Goal: Check status

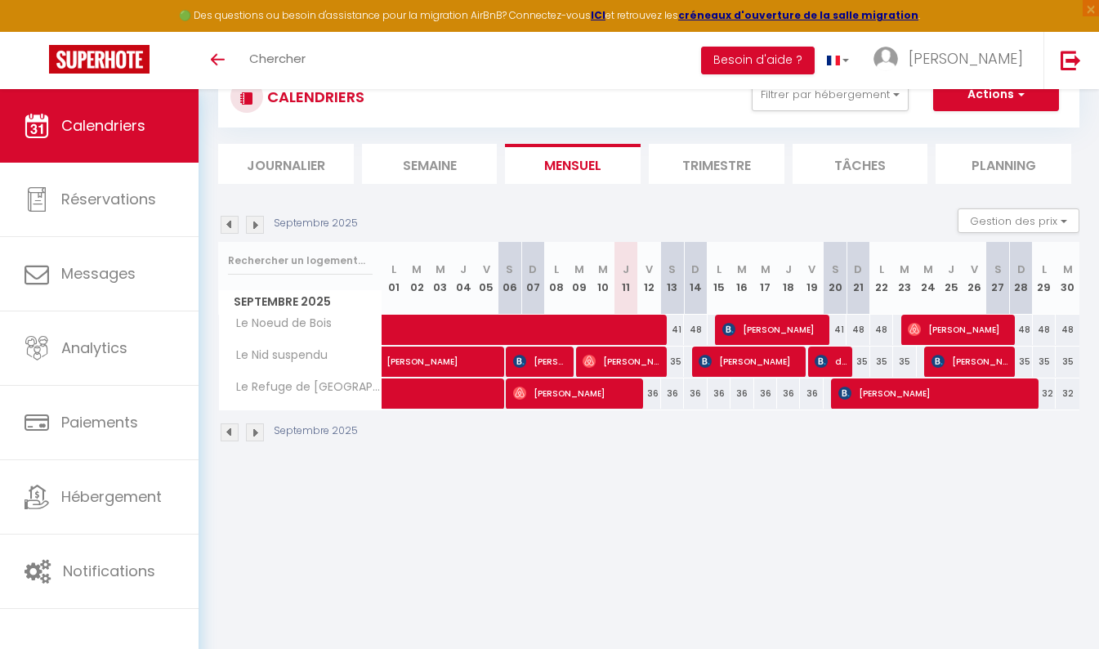
click at [227, 429] on img at bounding box center [230, 432] width 18 height 18
click at [226, 429] on img at bounding box center [230, 432] width 18 height 18
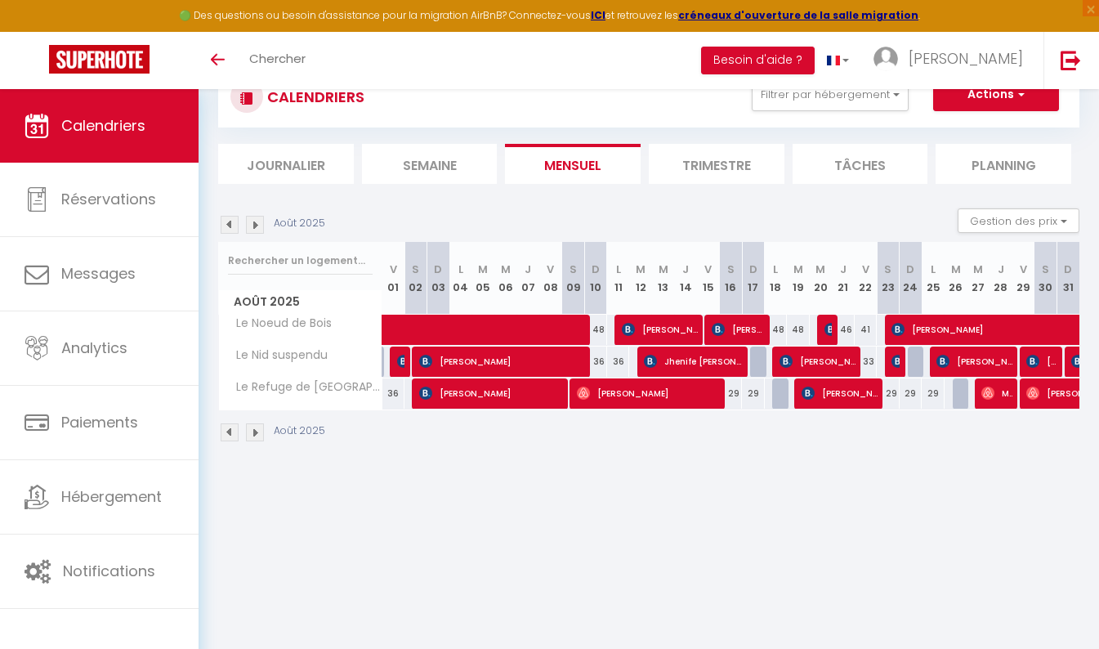
click at [255, 433] on img at bounding box center [255, 432] width 18 height 18
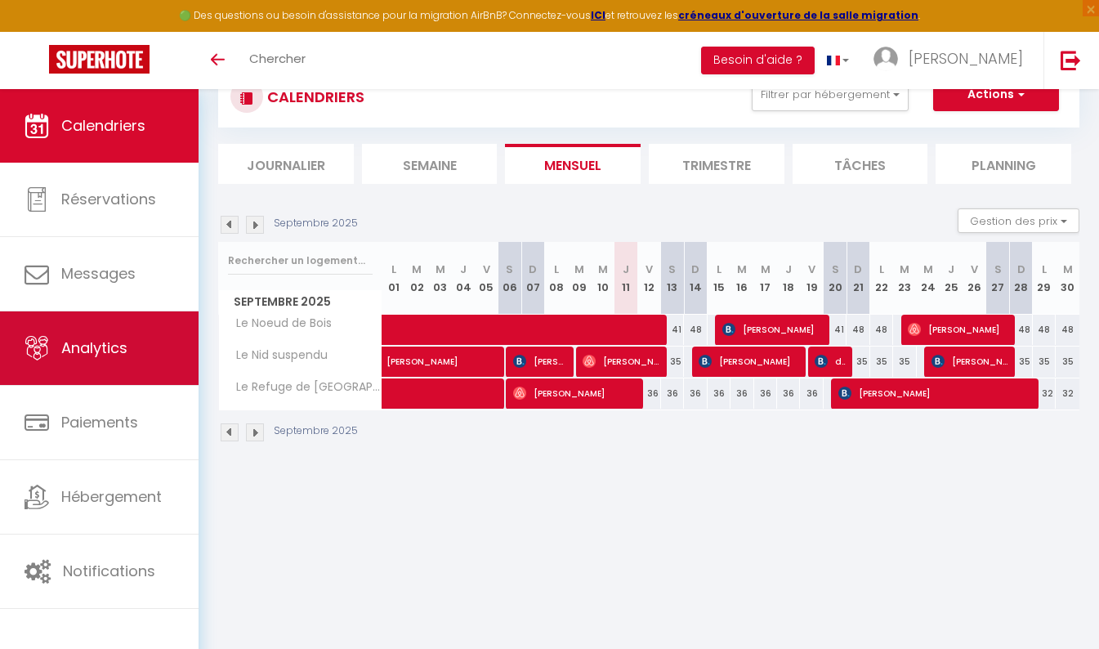
click at [93, 354] on span "Analytics" at bounding box center [94, 347] width 66 height 20
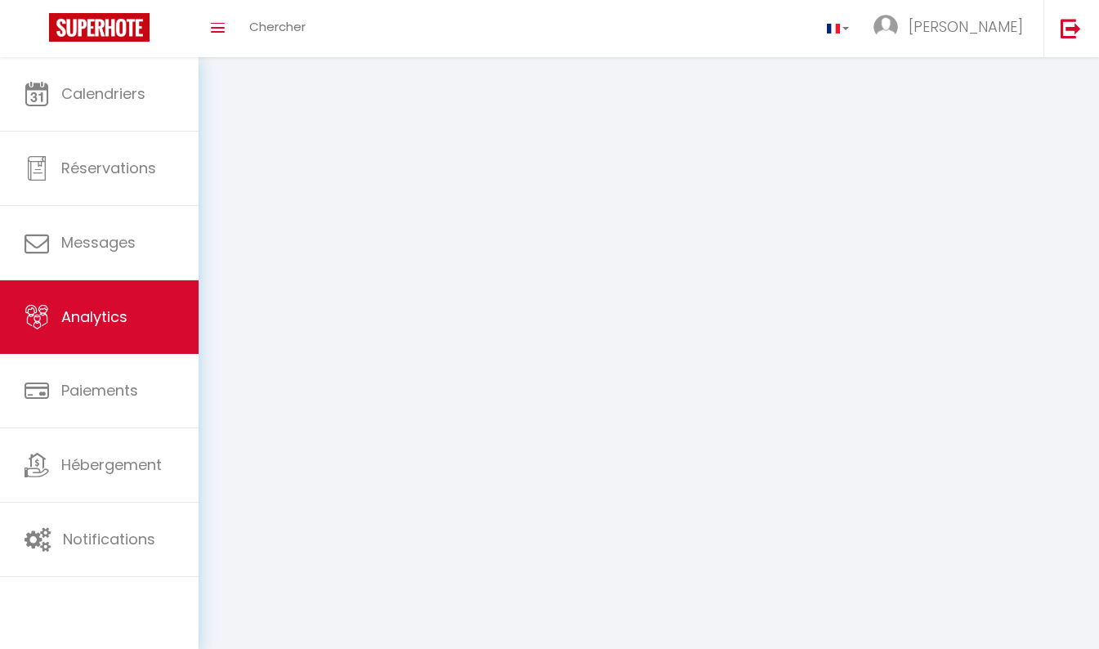
select select "2025"
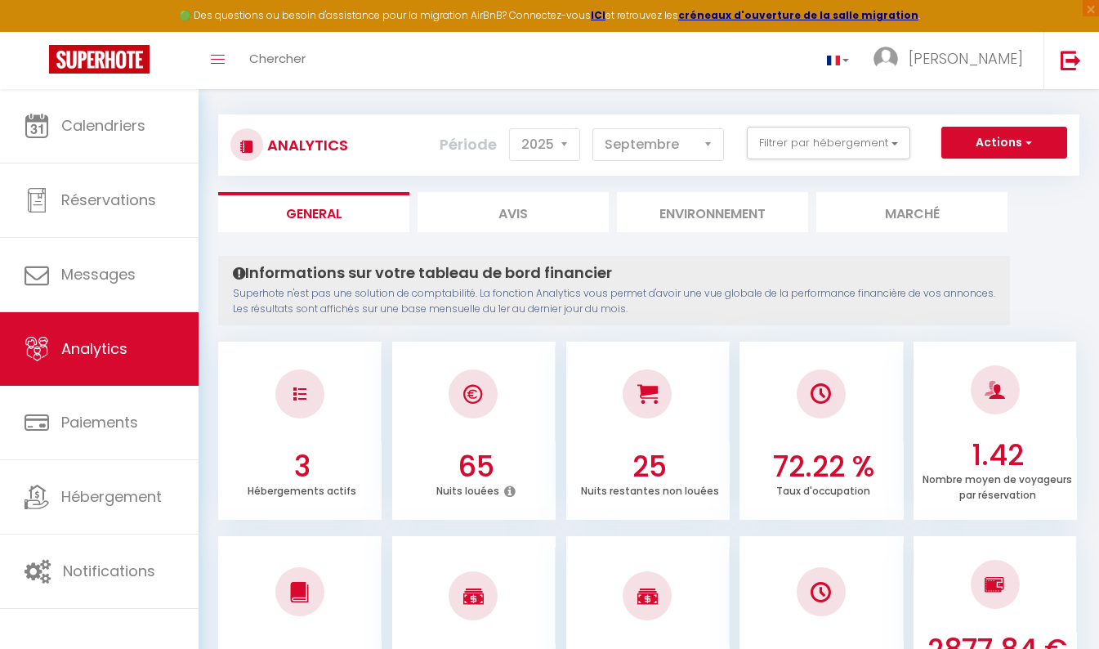
scroll to position [2, 0]
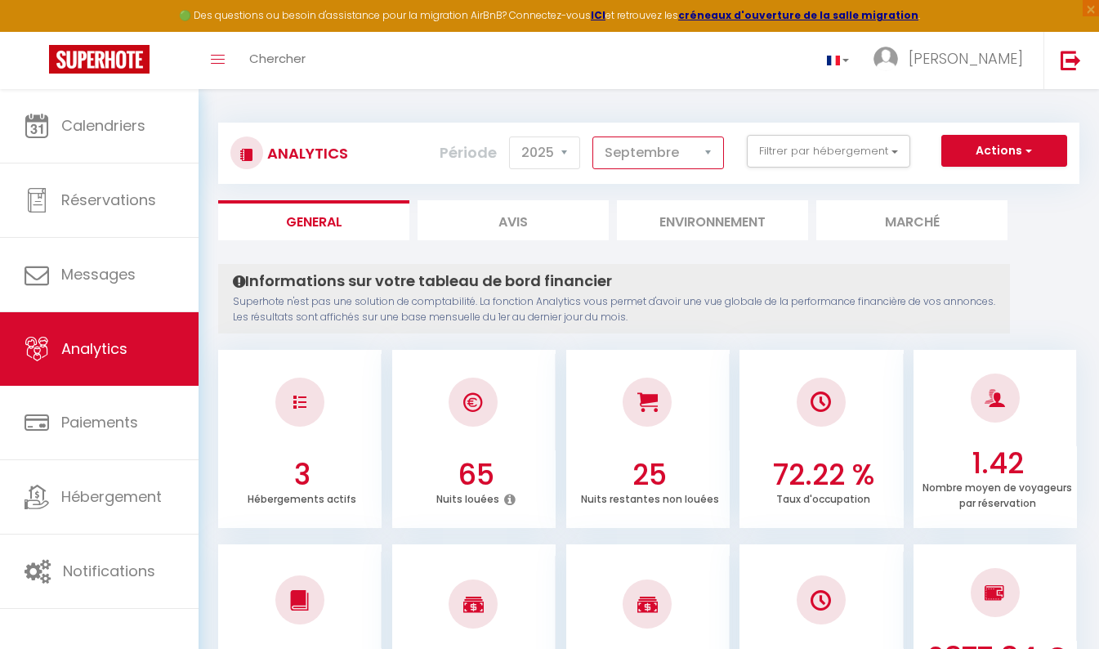
click at [708, 158] on select "[PERSON_NAME] Mars [PERSON_NAME] Juin Juillet Août Septembre Octobre Novembre D…" at bounding box center [658, 152] width 132 height 33
click at [593, 136] on select "[PERSON_NAME] Mars [PERSON_NAME] Juin Juillet Août Septembre Octobre Novembre D…" at bounding box center [658, 152] width 132 height 33
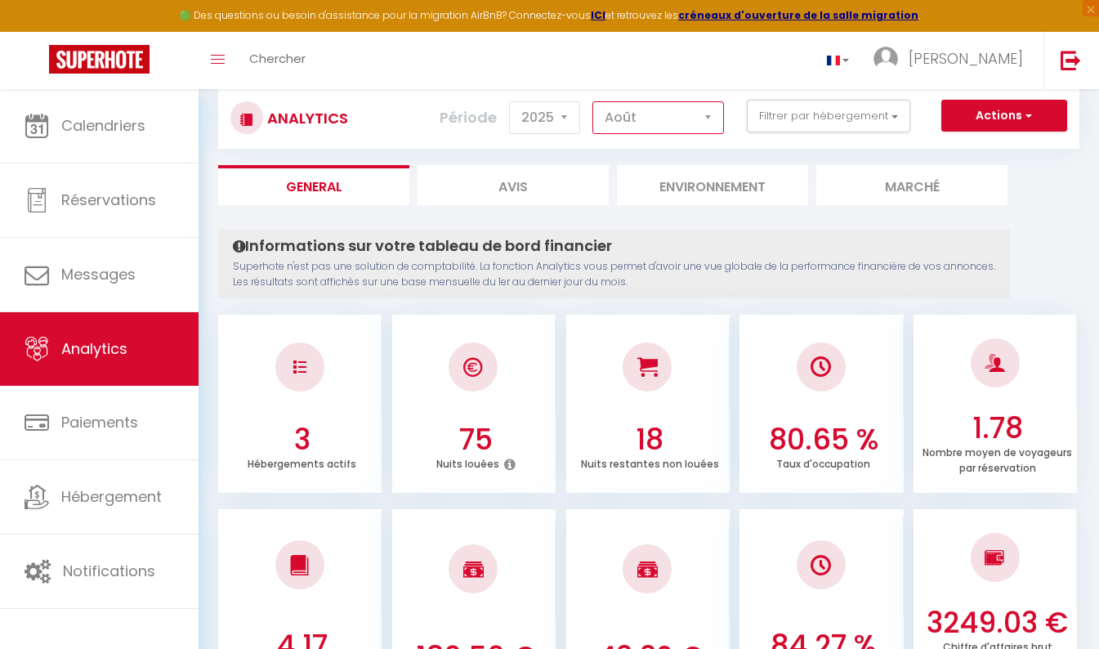
scroll to position [7, 0]
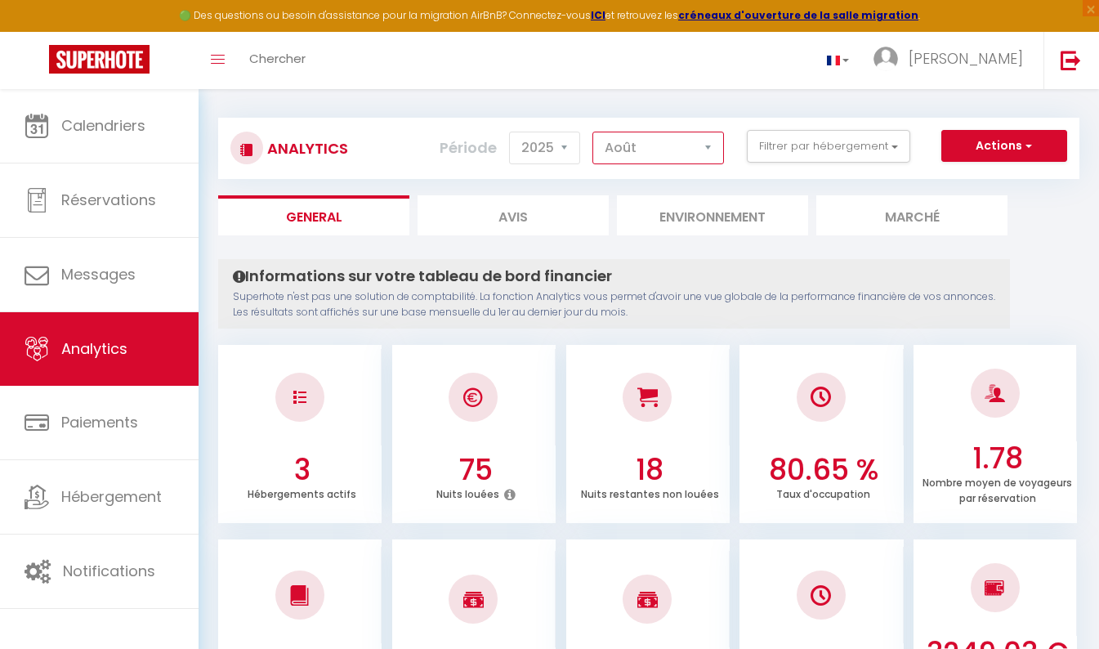
click at [712, 154] on select "[PERSON_NAME] Mars [PERSON_NAME] Juin Juillet Août Septembre Octobre Novembre D…" at bounding box center [658, 148] width 132 height 33
click at [593, 132] on select "[PERSON_NAME] Mars [PERSON_NAME] Juin Juillet Août Septembre Octobre Novembre D…" at bounding box center [658, 148] width 132 height 33
click at [708, 148] on select "[PERSON_NAME] Mars [PERSON_NAME] Juin Juillet Août Septembre Octobre Novembre D…" at bounding box center [658, 148] width 132 height 33
select select "10"
click at [593, 132] on select "[PERSON_NAME] Mars [PERSON_NAME] Juin Juillet Août Septembre Octobre Novembre D…" at bounding box center [658, 148] width 132 height 33
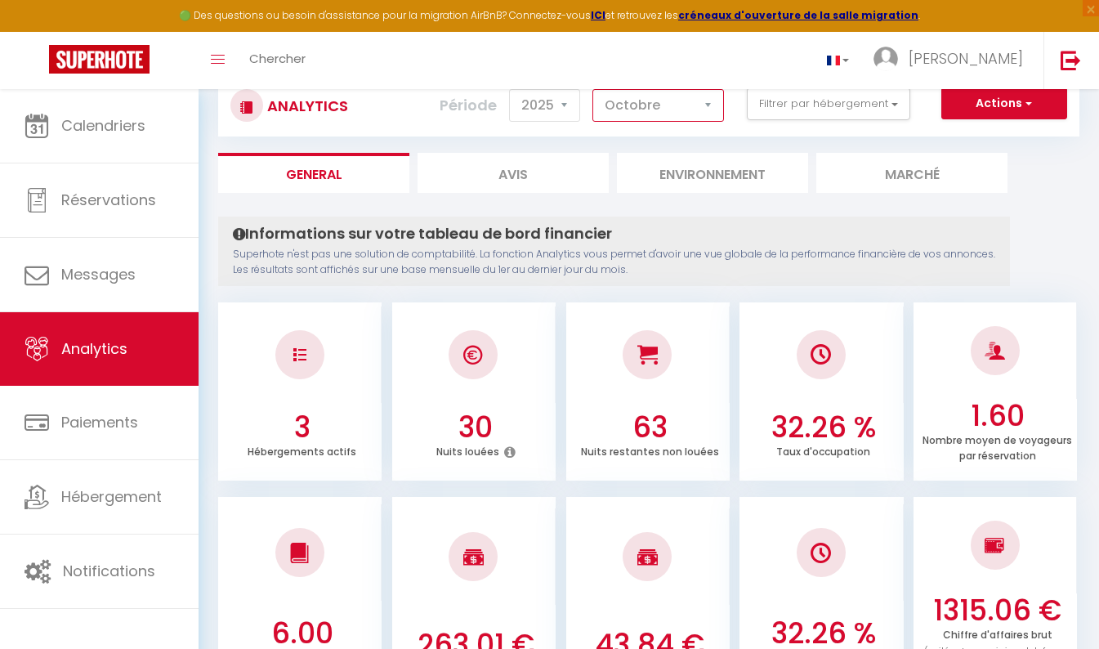
scroll to position [47, 0]
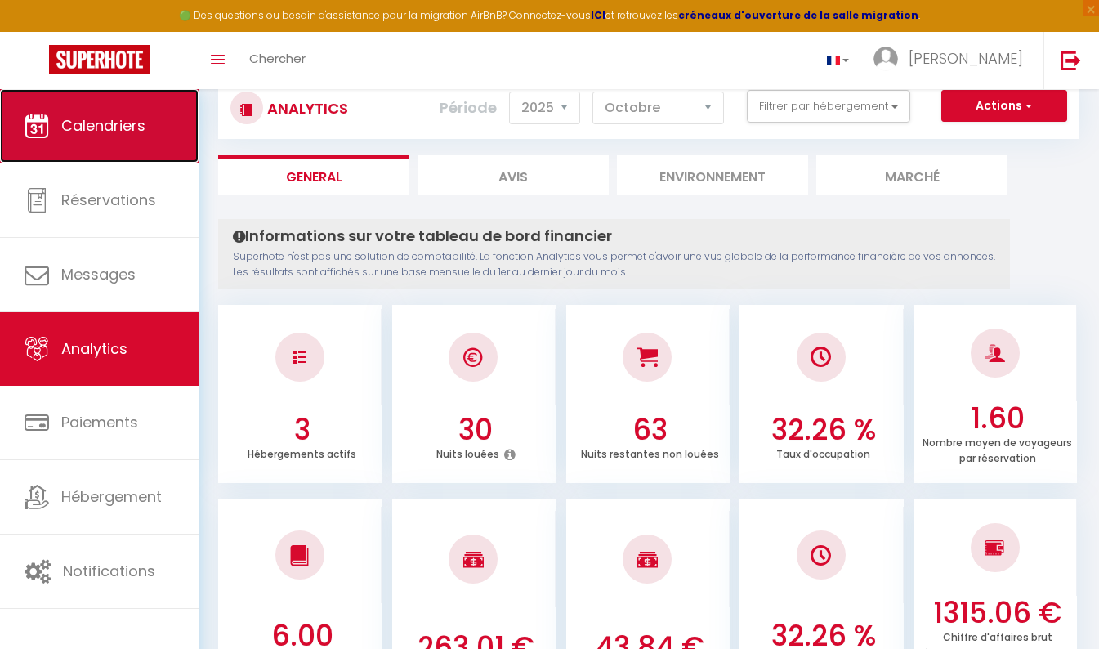
click at [91, 147] on link "Calendriers" at bounding box center [99, 126] width 198 height 74
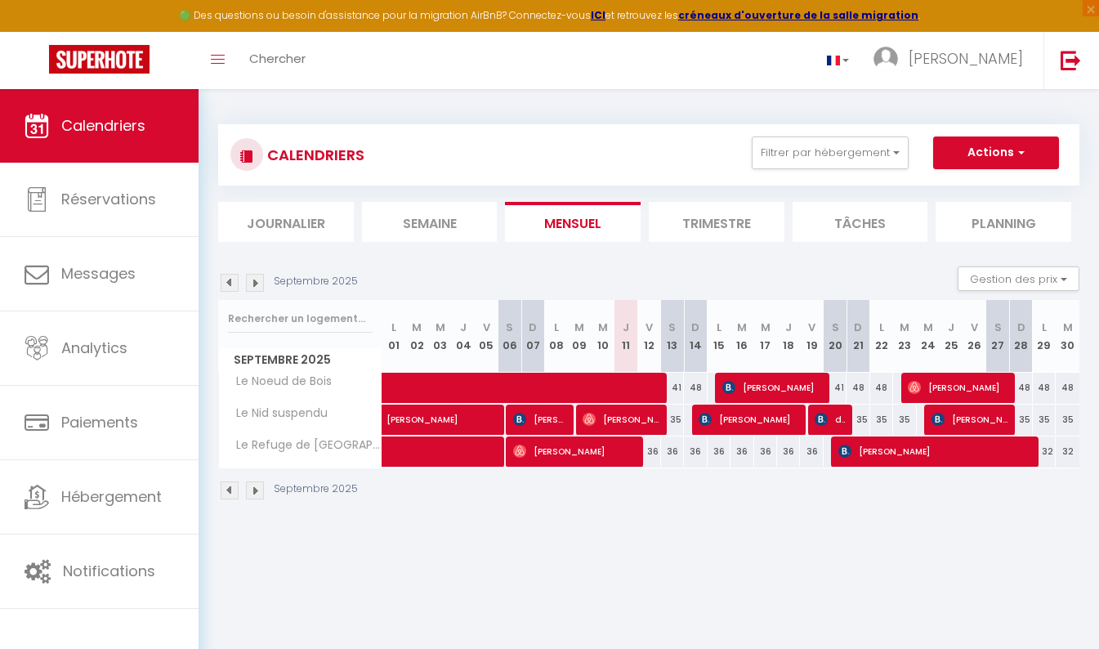
click at [253, 490] on img at bounding box center [255, 490] width 18 height 18
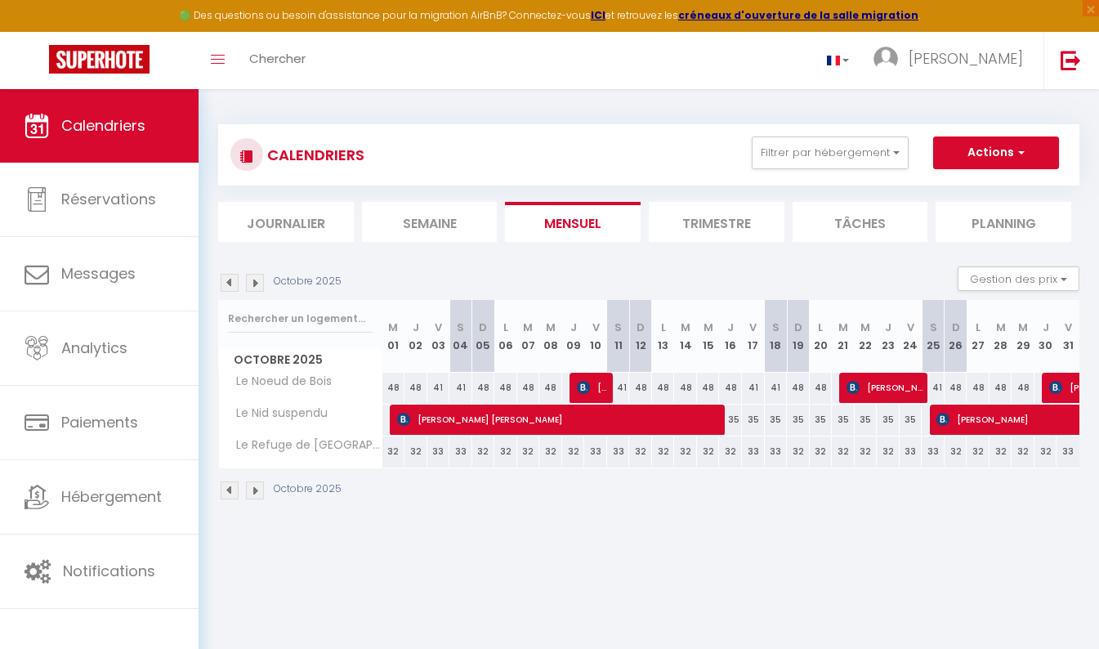
click at [256, 487] on img at bounding box center [255, 490] width 18 height 18
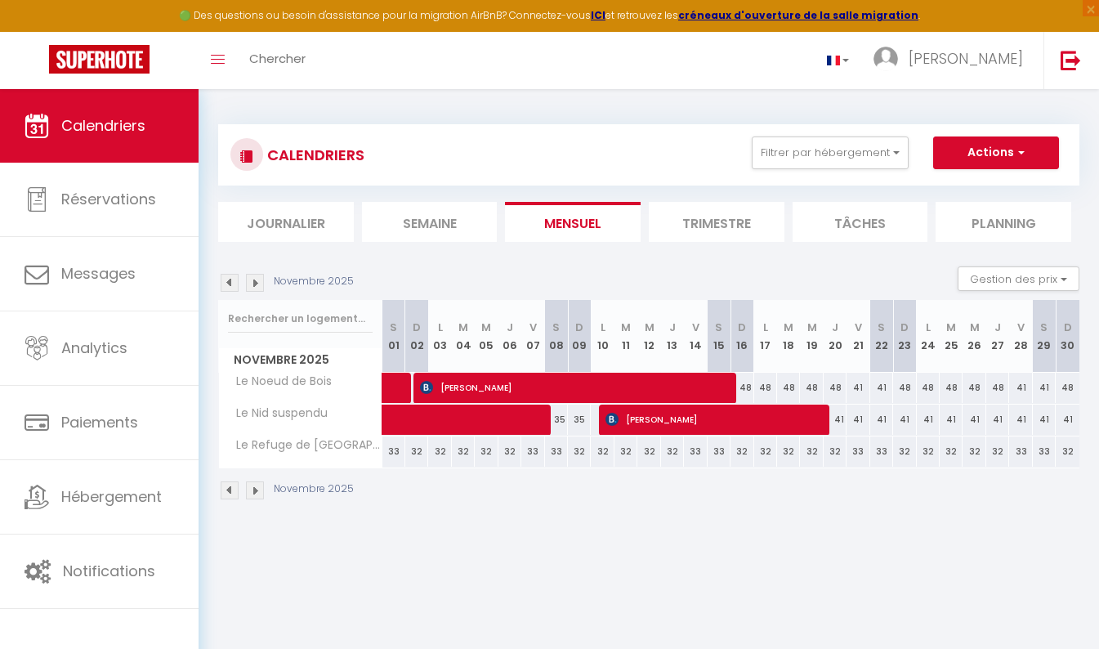
click at [229, 487] on img at bounding box center [230, 490] width 18 height 18
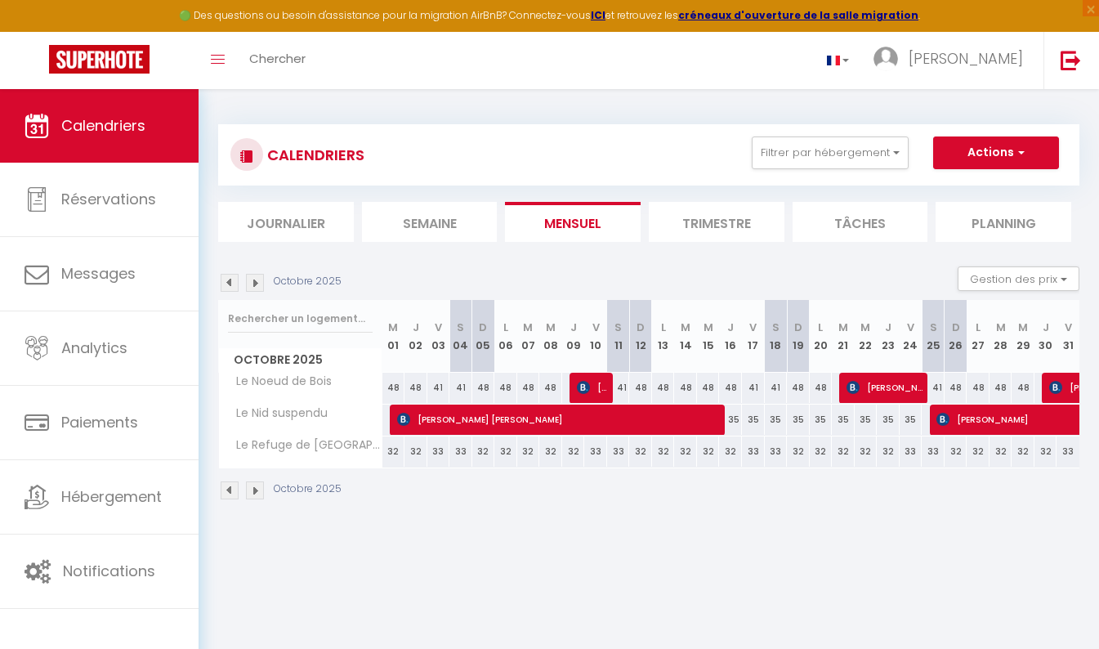
click at [229, 487] on img at bounding box center [230, 490] width 18 height 18
